Goal: Task Accomplishment & Management: Manage account settings

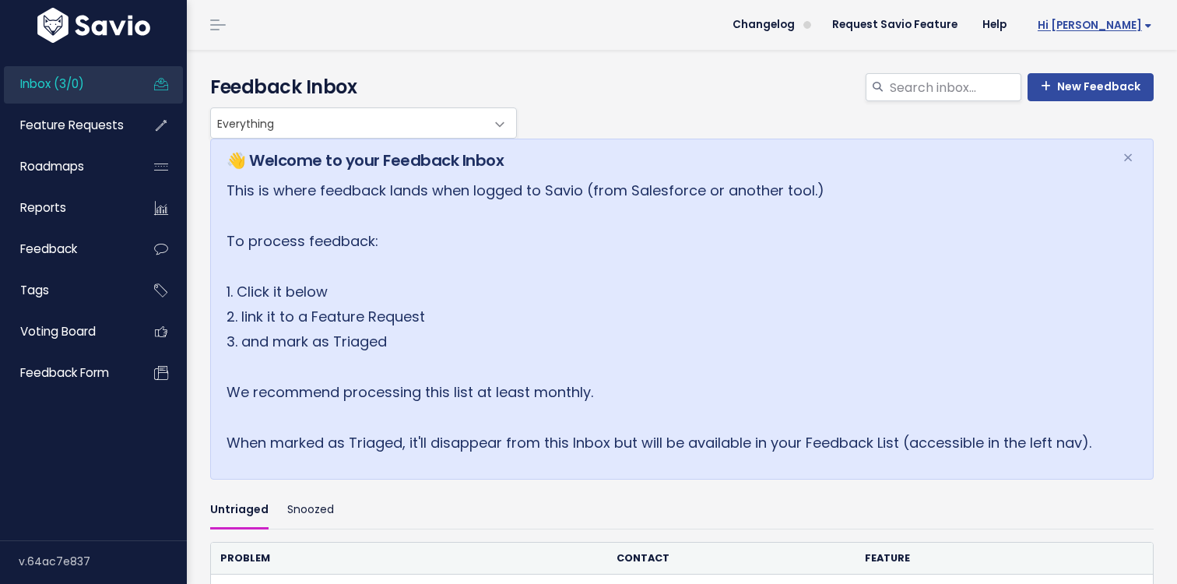
click at [1111, 26] on span "Hi [PERSON_NAME]" at bounding box center [1095, 25] width 114 height 12
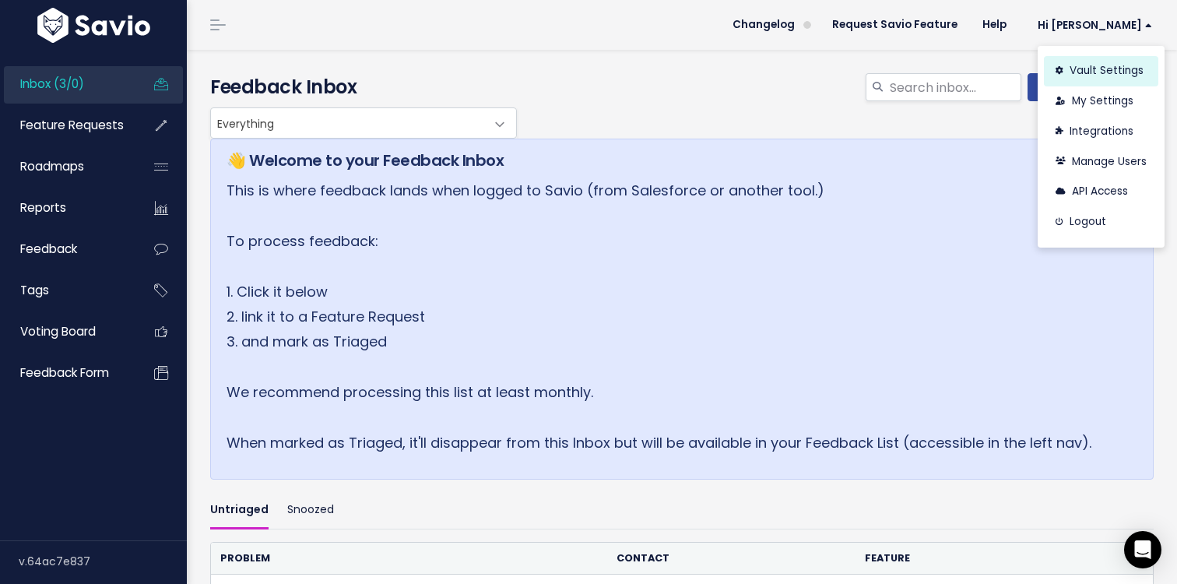
click at [1122, 74] on link "Vault Settings" at bounding box center [1101, 71] width 114 height 30
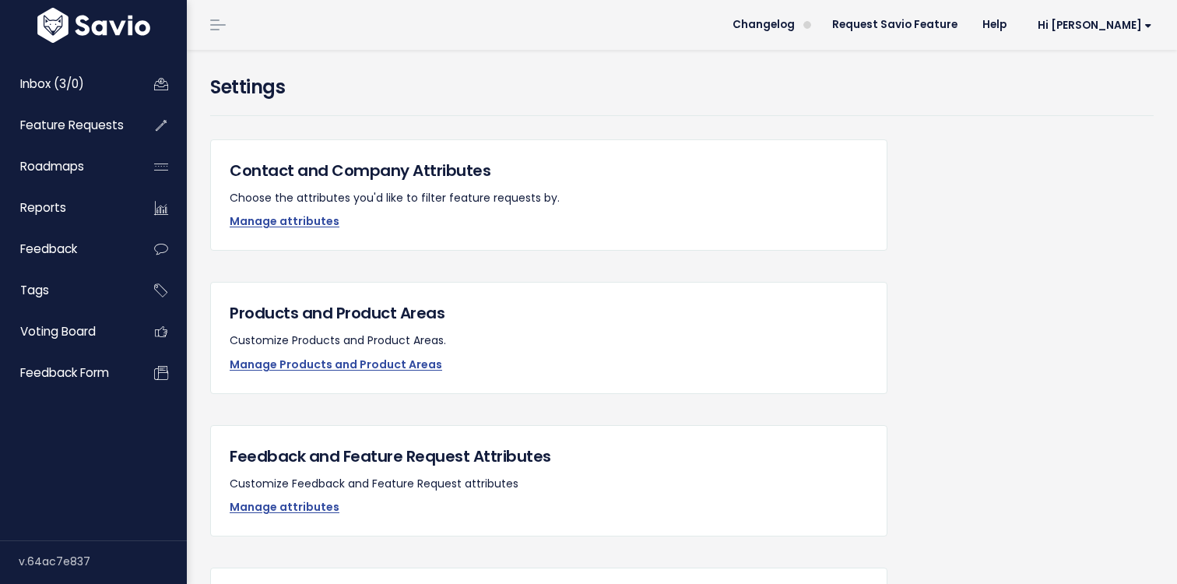
click at [371, 375] on div "Products and Product Areas Customize Products and Product Areas. Manage Product…" at bounding box center [549, 337] width 678 height 111
click at [389, 357] on link "Manage Products and Product Areas" at bounding box center [336, 365] width 213 height 16
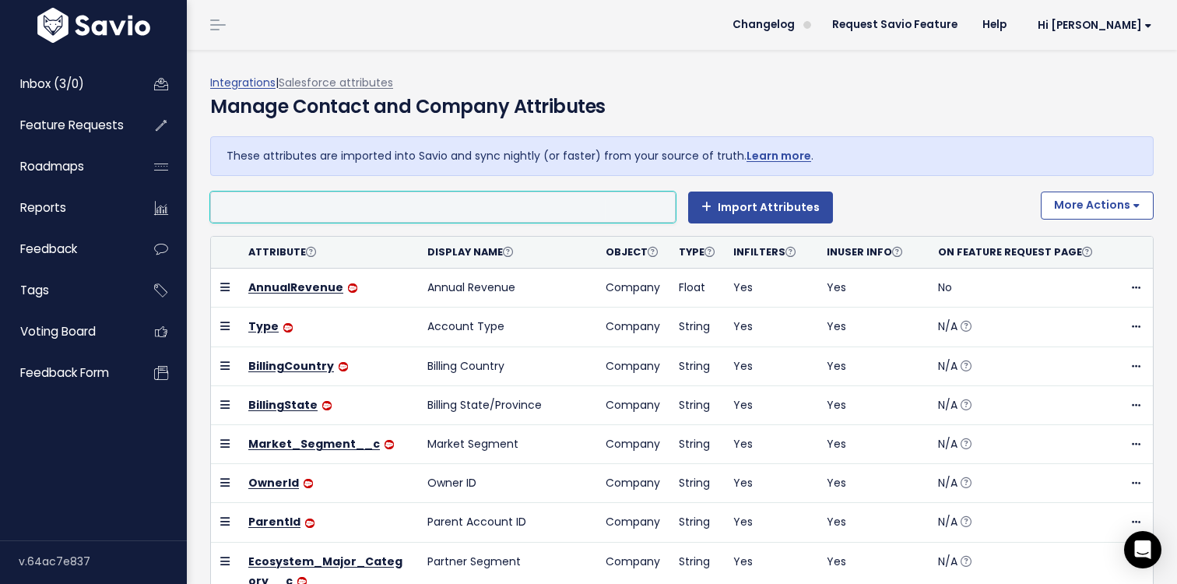
select select
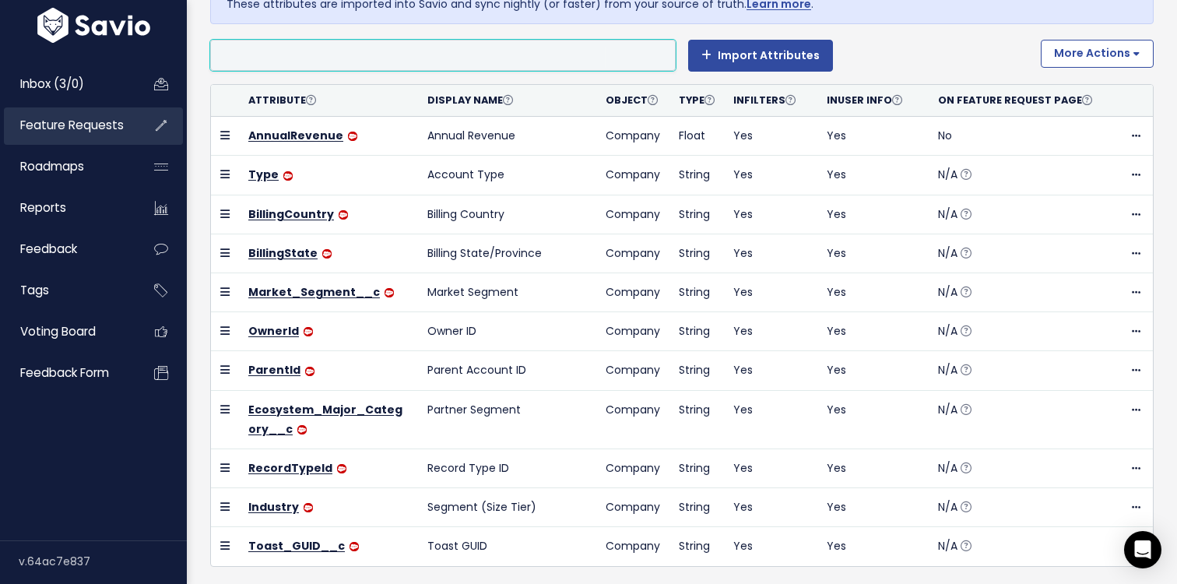
click at [65, 128] on span "Feature Requests" at bounding box center [72, 125] width 104 height 16
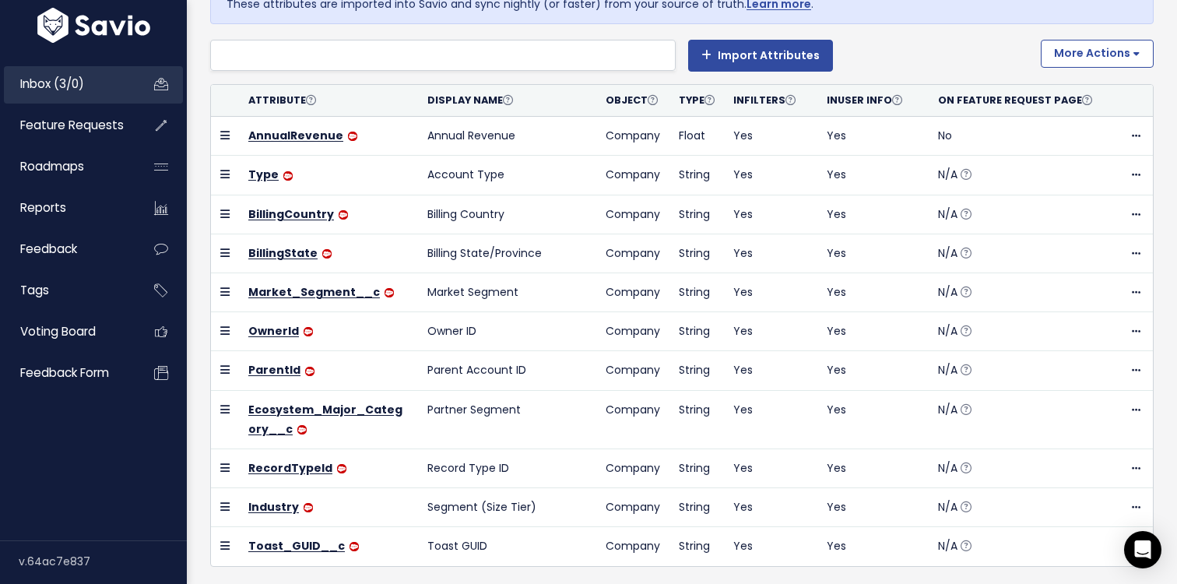
click at [80, 91] on span "Inbox (3/0)" at bounding box center [52, 84] width 64 height 16
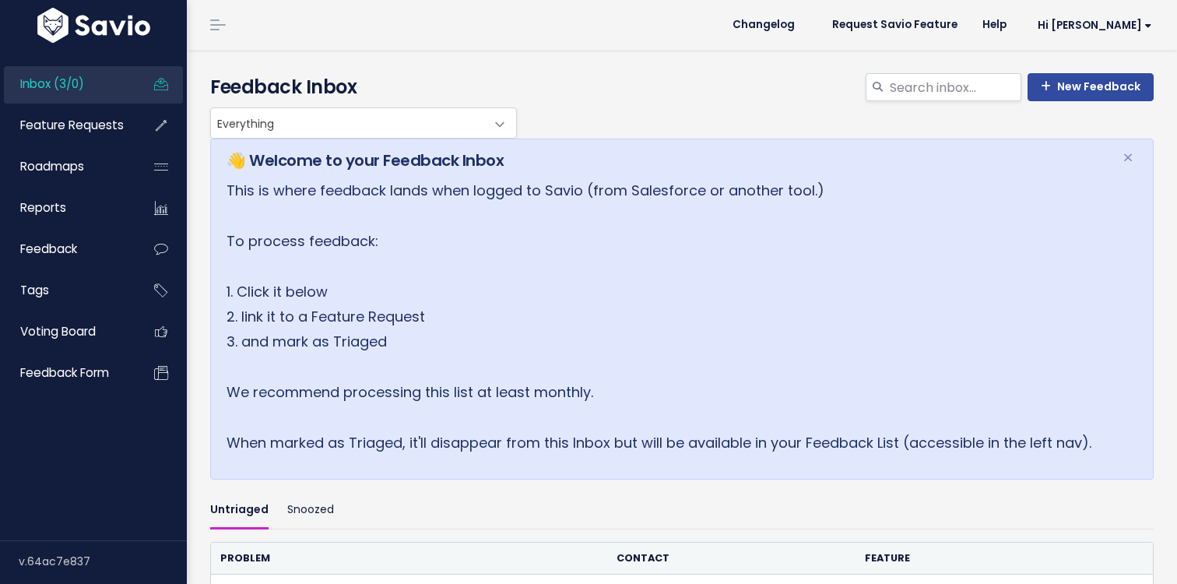
click at [80, 91] on span "Inbox (3/0)" at bounding box center [52, 84] width 64 height 16
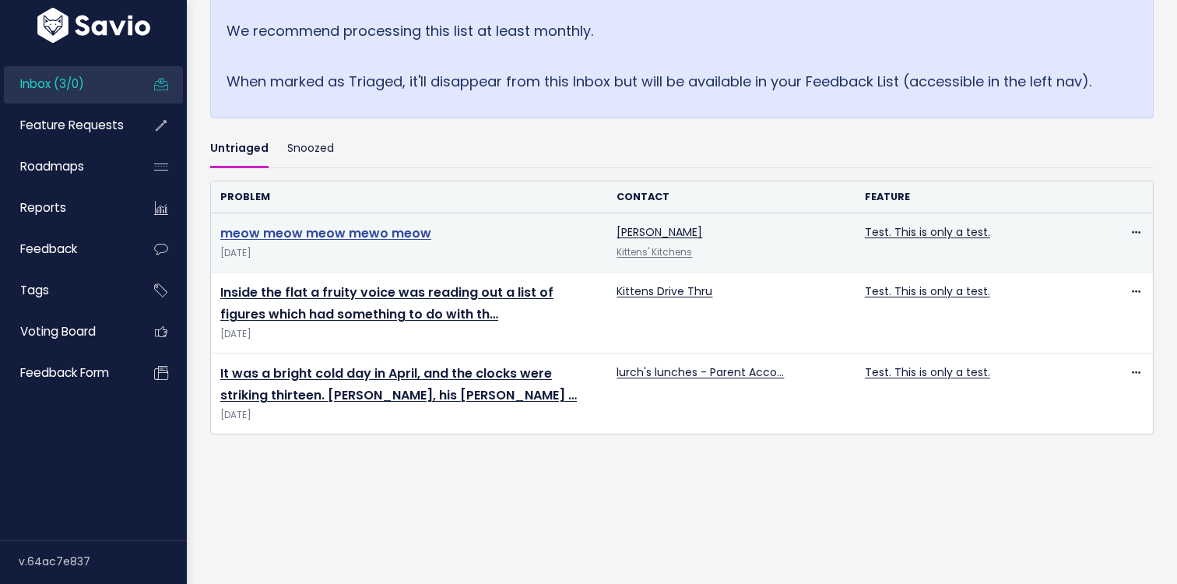
click at [315, 232] on link "meow meow meow mewo meow" at bounding box center [325, 233] width 211 height 18
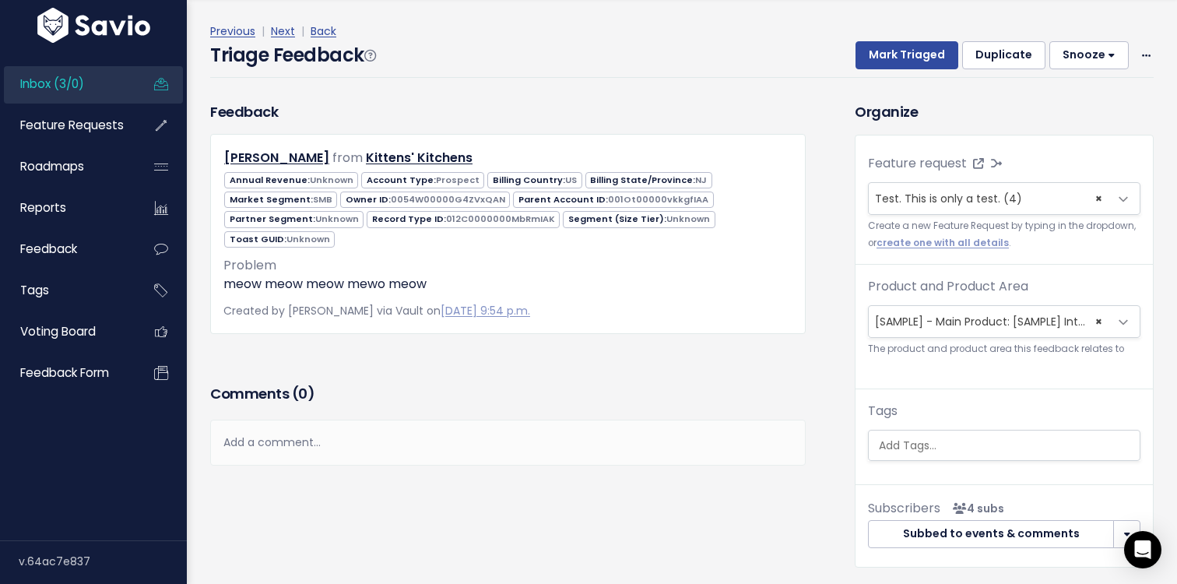
scroll to position [30, 0]
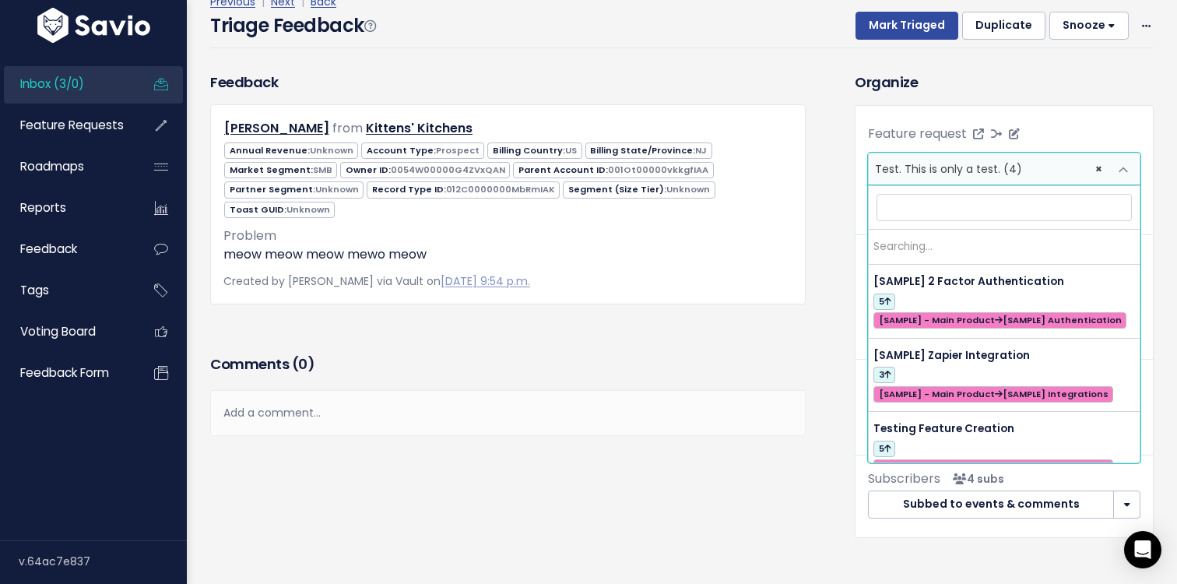
click at [1107, 166] on span "× Test. This is only a test. (4)" at bounding box center [1004, 169] width 273 height 33
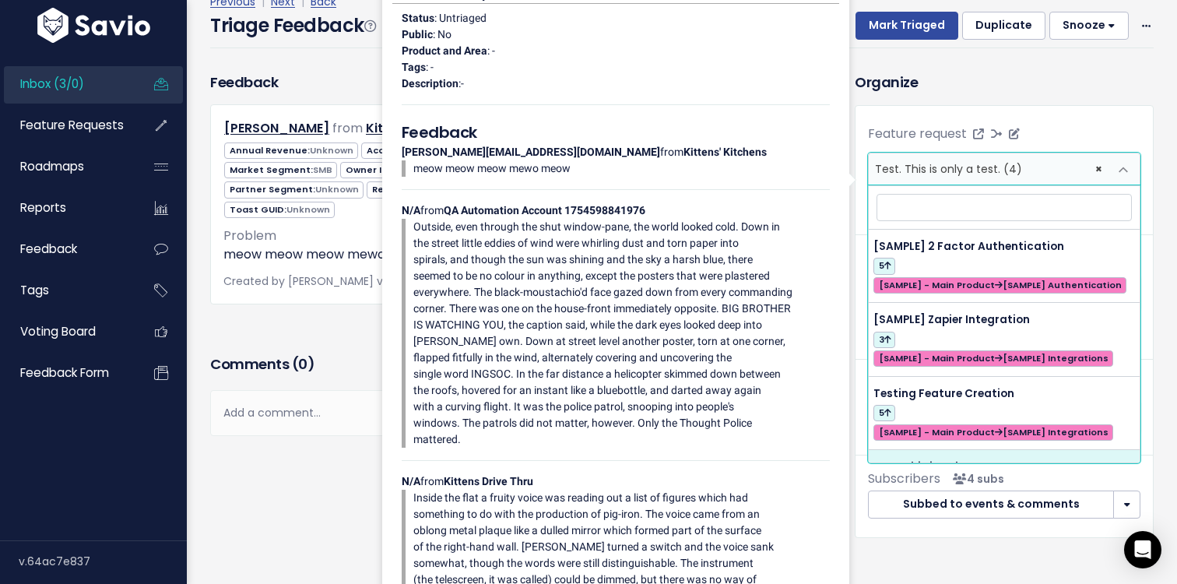
click at [1103, 166] on span "× Test. This is only a test. (4)" at bounding box center [989, 168] width 240 height 31
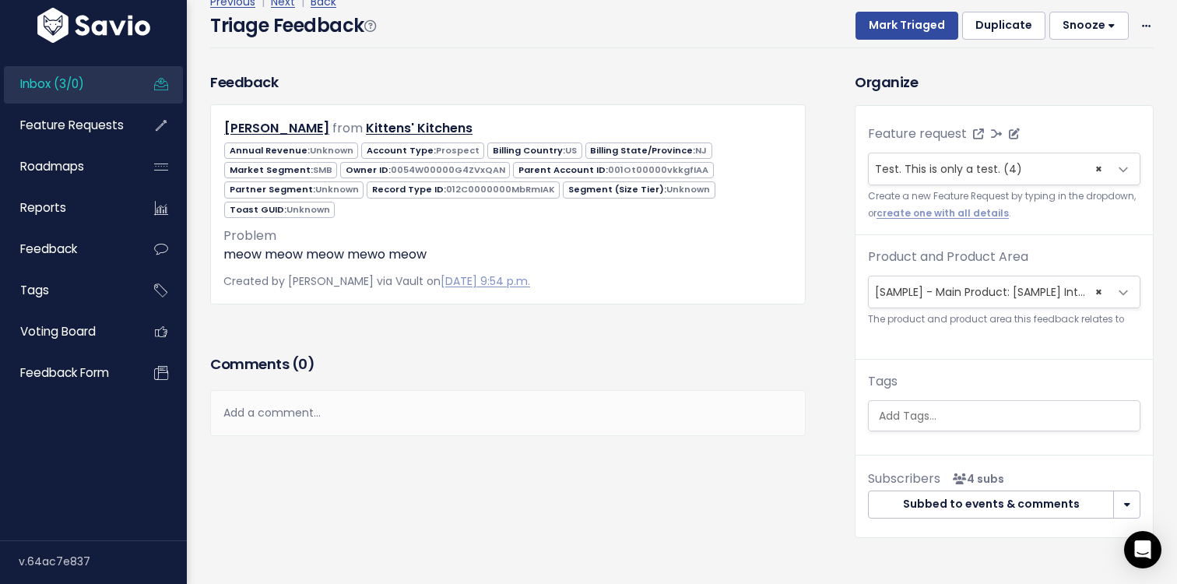
select select
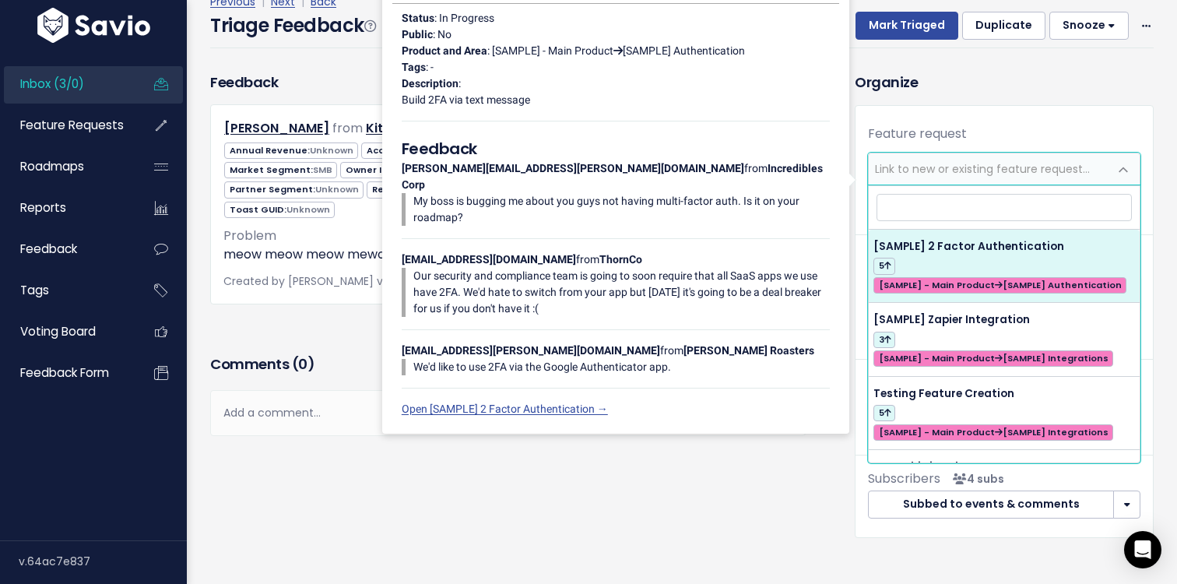
click at [776, 459] on div "Comments ( 0 ) Add a comment... | | | | Add a comment... xxxxxxxxxx These are n…" at bounding box center [508, 417] width 619 height 132
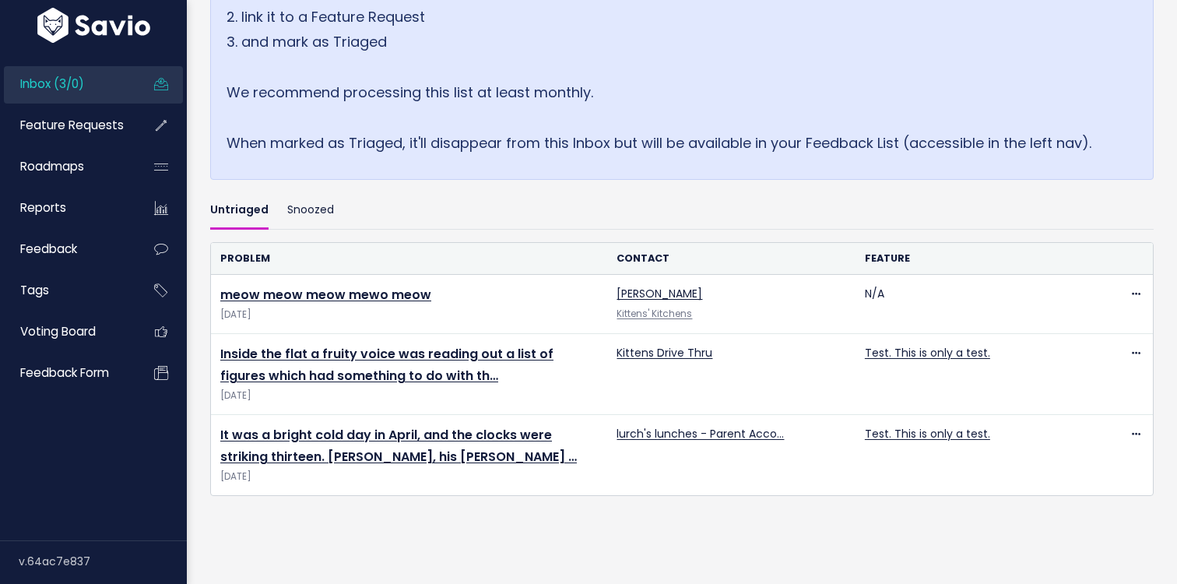
scroll to position [301, 0]
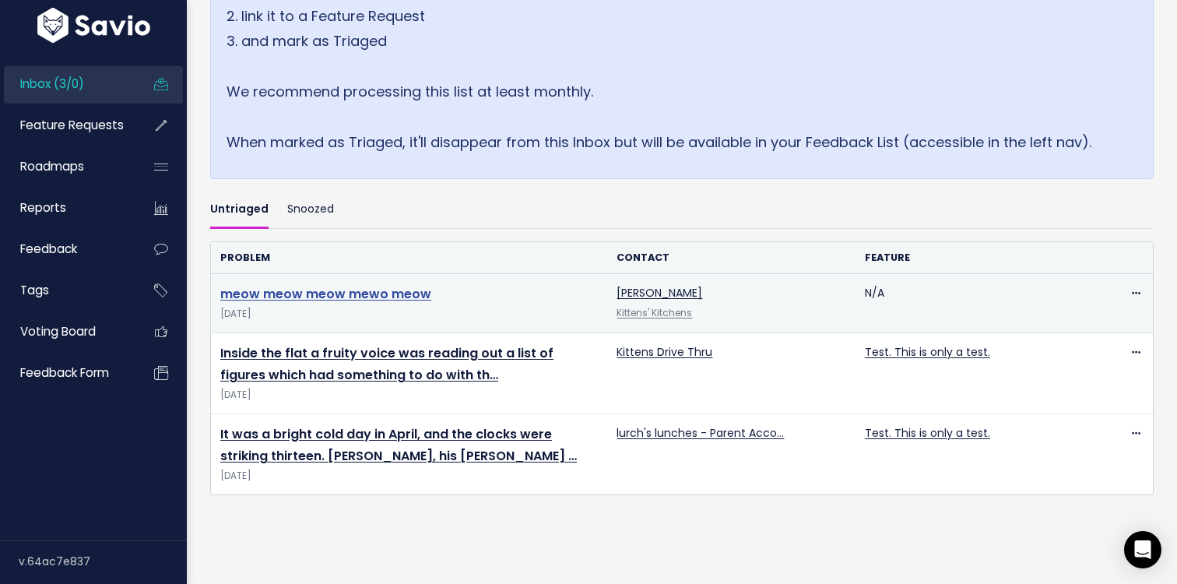
click at [326, 301] on link "meow meow meow mewo meow" at bounding box center [325, 294] width 211 height 18
